Goal: Register for event/course

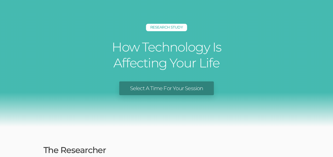
click at [296, 87] on div "Select A Time For Your Session" at bounding box center [166, 89] width 325 height 14
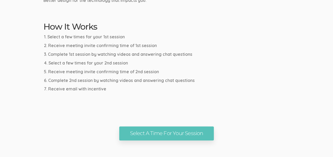
scroll to position [307, 0]
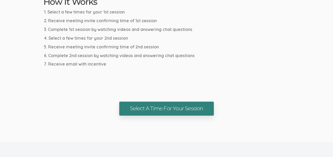
click at [192, 113] on link "Select A Time For Your Session" at bounding box center [166, 109] width 94 height 14
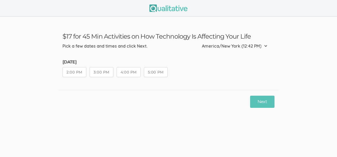
click at [100, 70] on button "3:00 PM" at bounding box center [102, 72] width 24 height 10
click at [262, 99] on button "Next" at bounding box center [262, 102] width 24 height 12
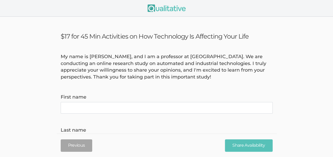
click at [226, 105] on name "First name" at bounding box center [167, 108] width 212 height 12
type name "[PERSON_NAME]"
type name "West"
click at [164, 137] on div "Previous Share Availability" at bounding box center [167, 146] width 220 height 24
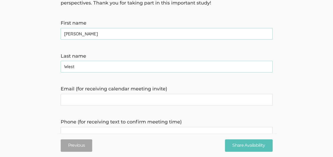
scroll to position [85, 0]
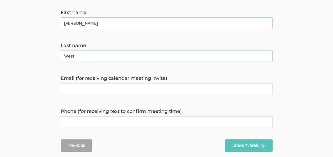
click at [164, 92] on invite\) "Email (for receiving calendar meeting invite)" at bounding box center [167, 89] width 212 height 12
type invite\) "[EMAIL_ADDRESS][DOMAIN_NAME]"
type time\) "2407649535"
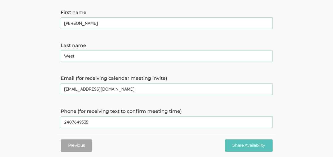
click at [233, 123] on time\) "2407649535" at bounding box center [167, 123] width 212 height 12
type time\) "3023791459"
click at [285, 120] on form "My name is [PERSON_NAME], and I am a professor at [GEOGRAPHIC_DATA]. We are con…" at bounding box center [166, 97] width 333 height 257
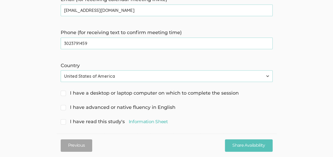
scroll to position [189, 0]
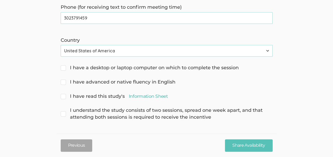
click at [184, 71] on span "I have a desktop or laptop computer on which to complete the session" at bounding box center [150, 68] width 178 height 7
click at [64, 69] on input "I have a desktop or laptop computer on which to complete the session" at bounding box center [62, 67] width 3 height 3
checkbox input "true"
click at [162, 83] on span "I have advanced or native fluency in English" at bounding box center [118, 82] width 115 height 7
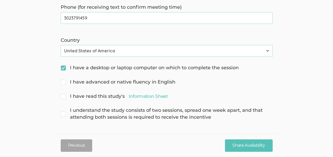
click at [64, 83] on input "I have advanced or native fluency in English" at bounding box center [62, 81] width 3 height 3
checkbox input "true"
click at [109, 95] on span "I have read this study's Information Sheet" at bounding box center [114, 96] width 107 height 7
click at [64, 95] on input "I have read this study's Information Sheet" at bounding box center [62, 95] width 3 height 3
checkbox input "true"
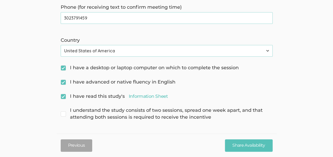
click at [83, 113] on span "I understand the study consists of two sessions, spread one week apart, and tha…" at bounding box center [167, 114] width 212 height 14
click at [64, 112] on input "I understand the study consists of two sessions, spread one week apart, and tha…" at bounding box center [62, 109] width 3 height 3
checkbox input "true"
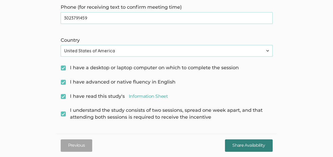
click at [245, 144] on input "Share Availability" at bounding box center [248, 146] width 47 height 12
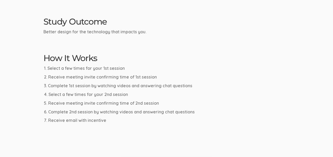
scroll to position [254, 0]
